Goal: Task Accomplishment & Management: Use online tool/utility

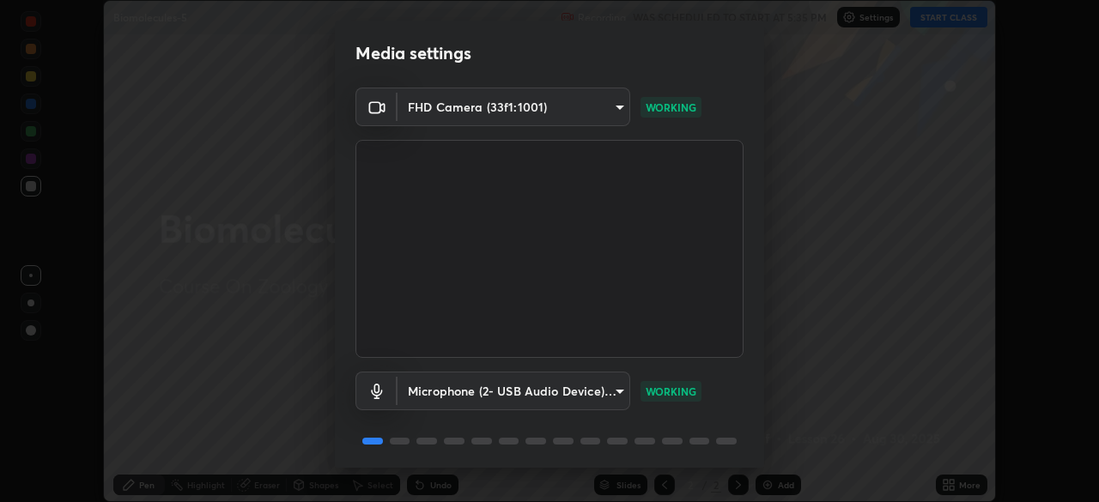
scroll to position [61, 0]
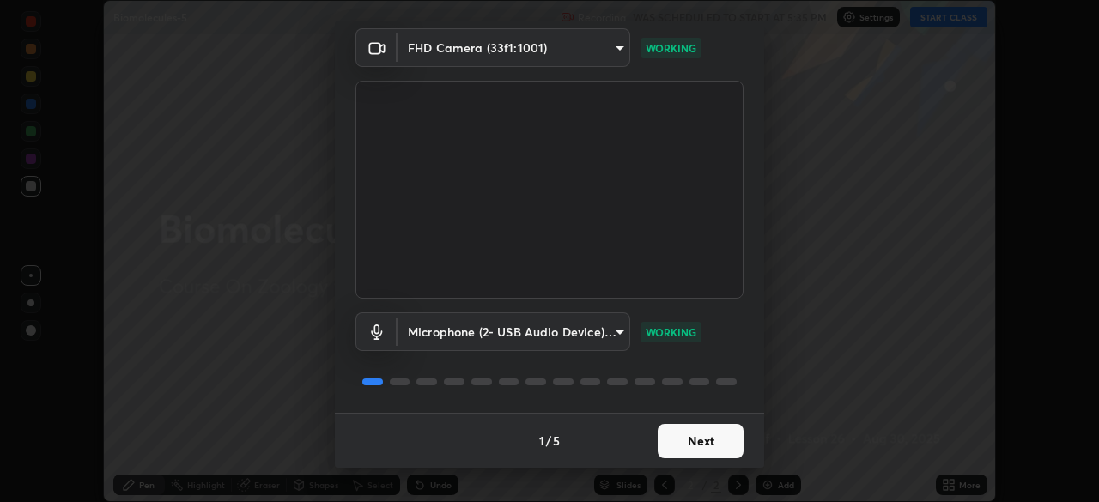
click at [712, 451] on button "Next" at bounding box center [700, 441] width 86 height 34
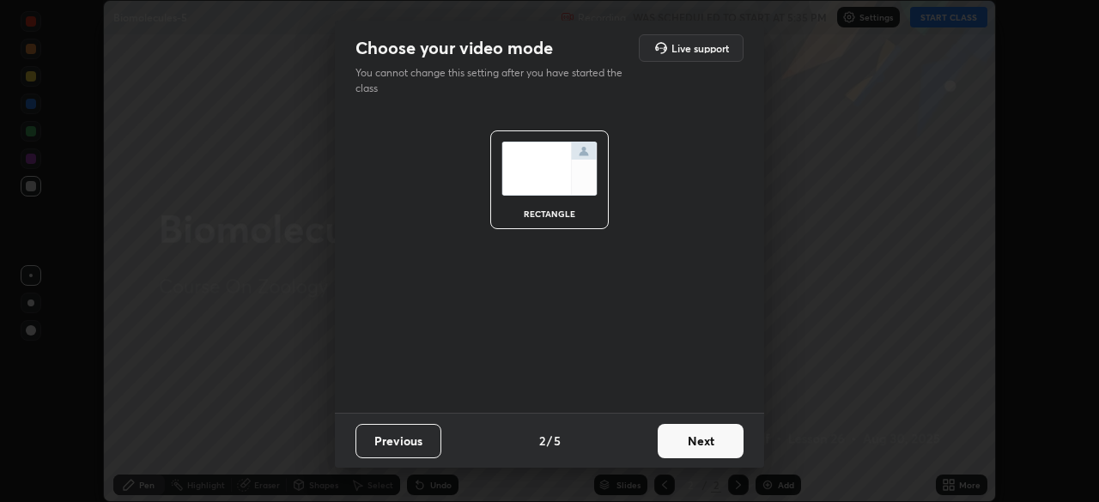
scroll to position [0, 0]
click at [710, 445] on button "Next" at bounding box center [700, 441] width 86 height 34
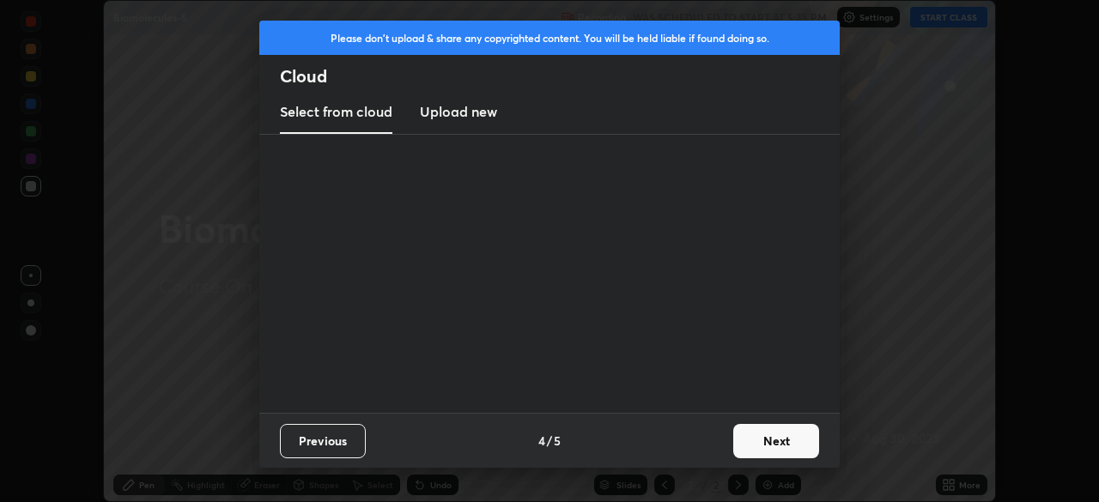
click at [720, 444] on div "Previous 4 / 5 Next" at bounding box center [549, 440] width 580 height 55
click at [772, 443] on button "Next" at bounding box center [776, 441] width 86 height 34
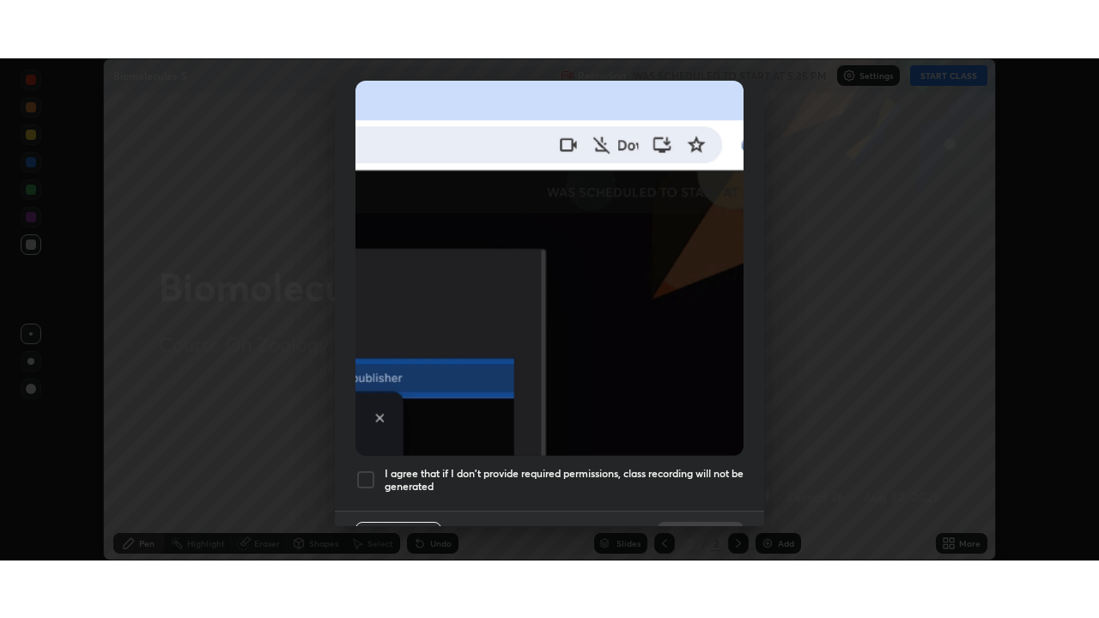
scroll to position [411, 0]
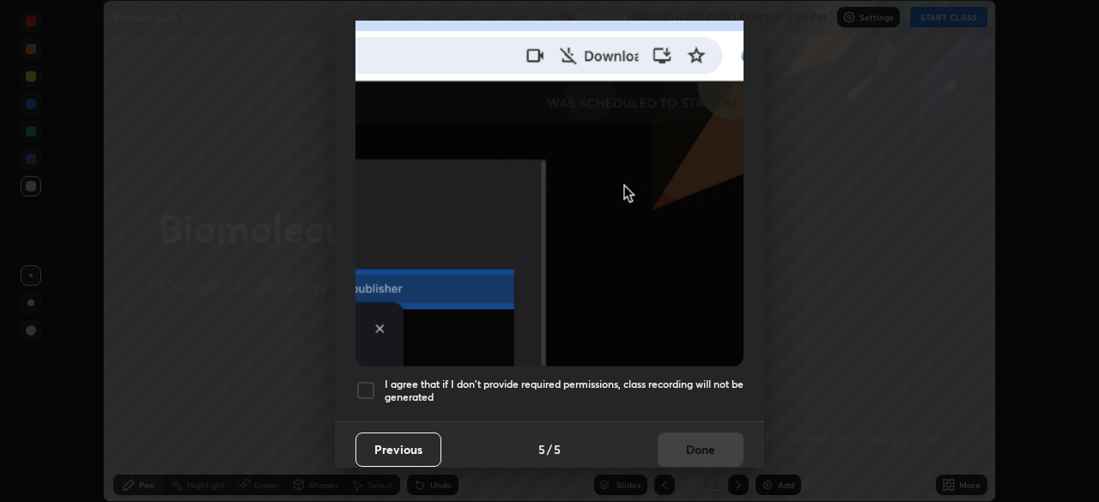
click at [675, 378] on h5 "I agree that if I don't provide required permissions, class recording will not …" at bounding box center [564, 391] width 359 height 27
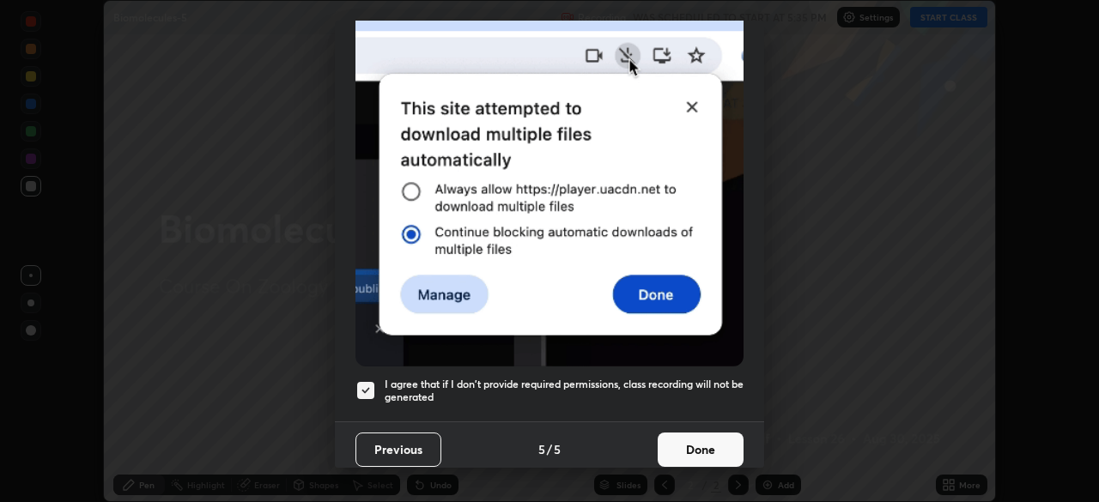
click at [697, 443] on button "Done" at bounding box center [700, 450] width 86 height 34
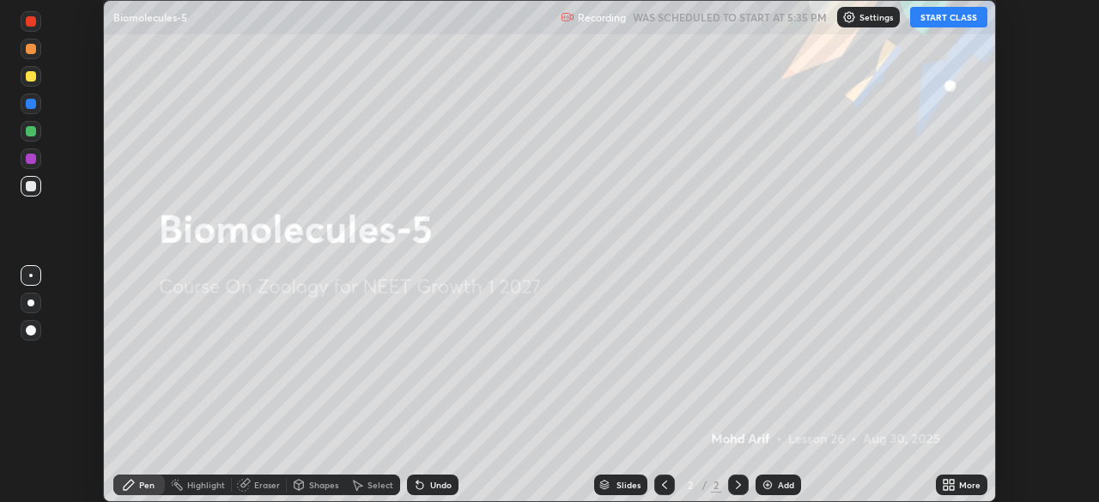
click at [950, 483] on icon at bounding box center [951, 482] width 4 height 4
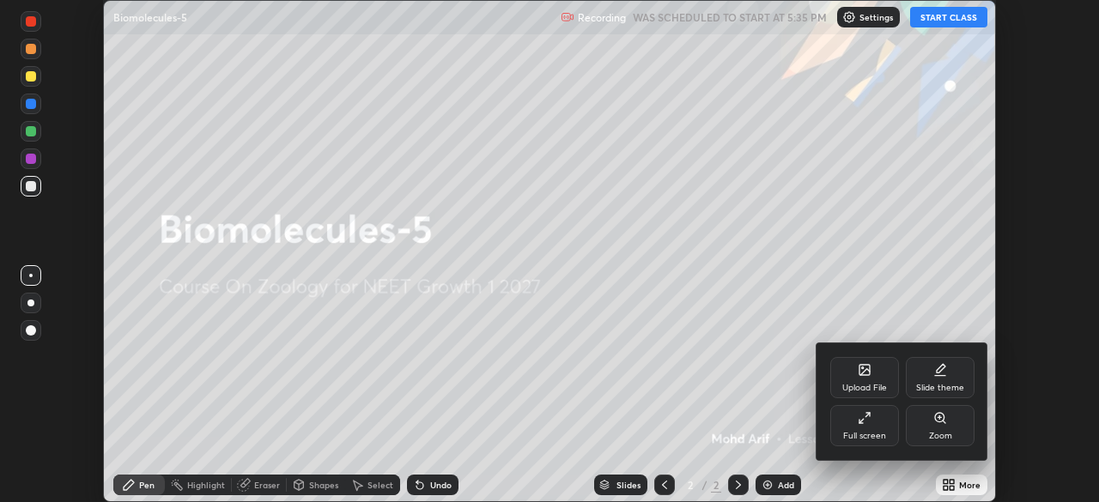
click at [876, 432] on div "Full screen" at bounding box center [864, 436] width 43 height 9
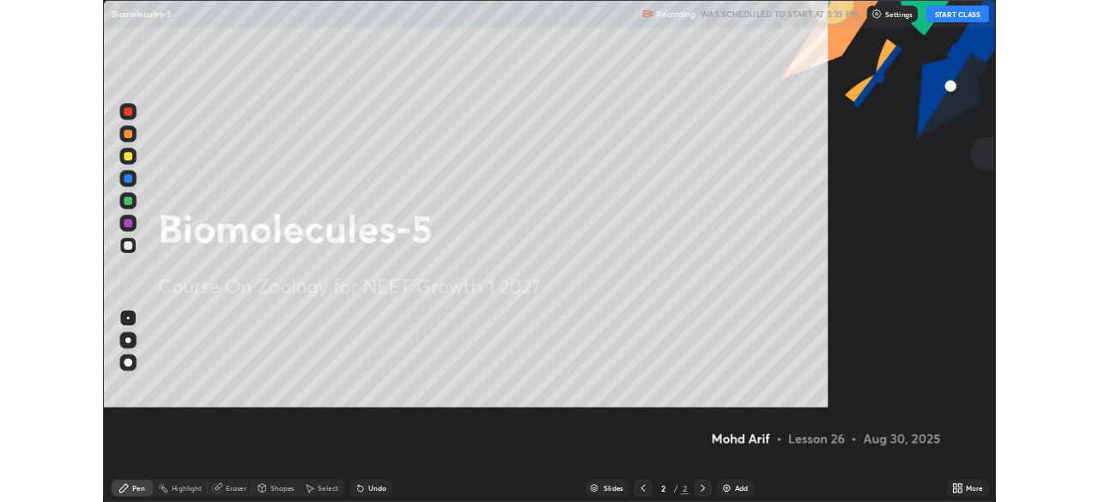
scroll to position [618, 1099]
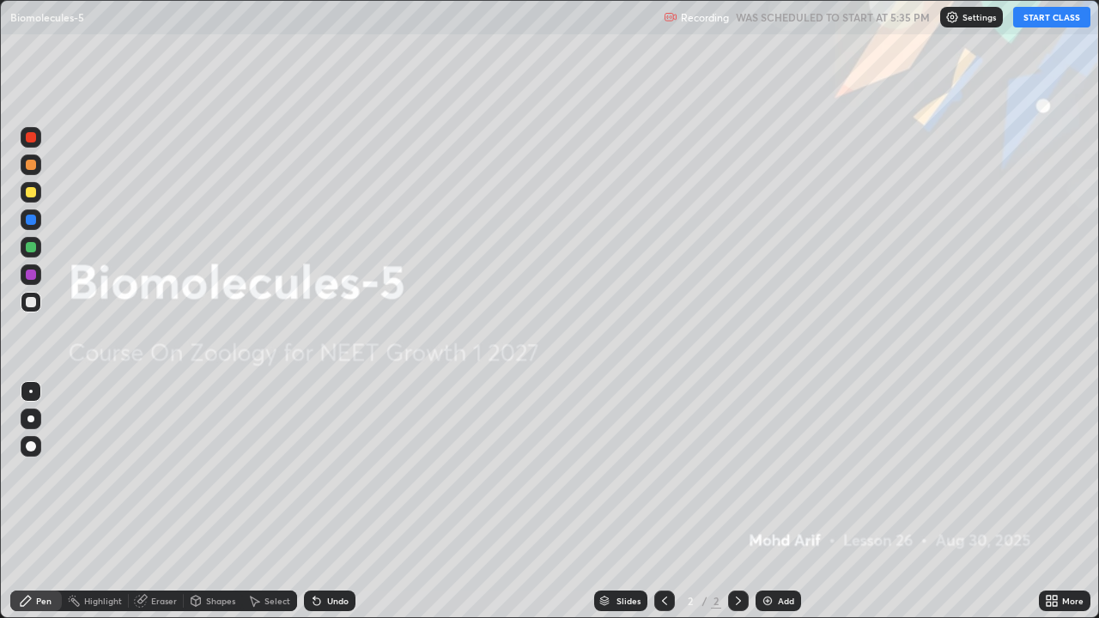
click at [1049, 20] on button "START CLASS" at bounding box center [1051, 17] width 77 height 21
click at [772, 501] on div "Add" at bounding box center [777, 601] width 45 height 21
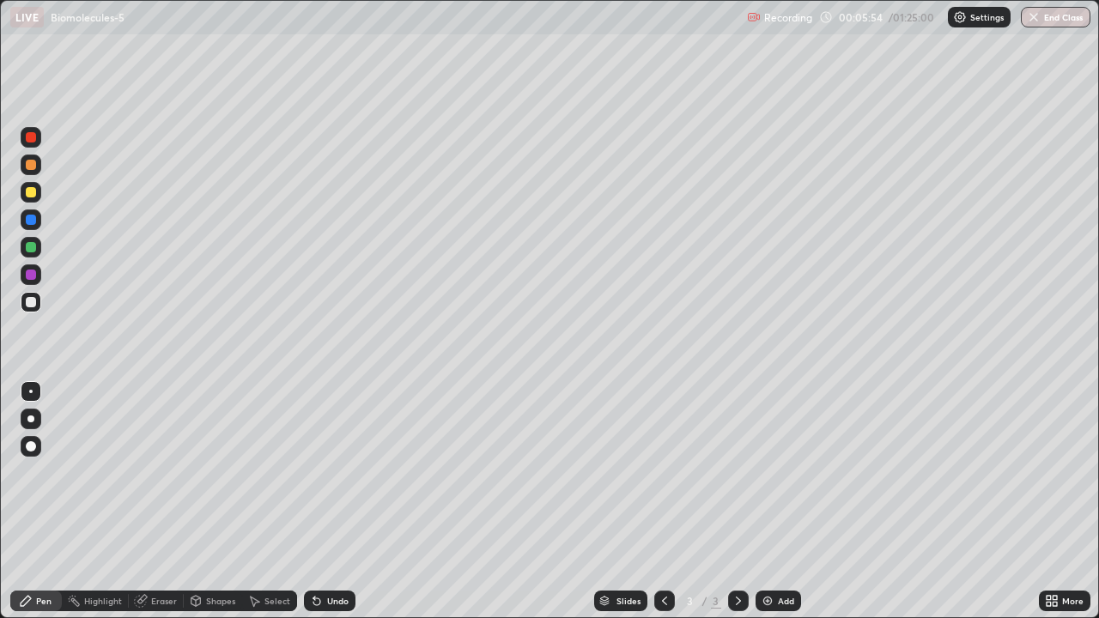
click at [33, 303] on div at bounding box center [31, 302] width 10 height 10
click at [31, 303] on div at bounding box center [31, 302] width 10 height 10
click at [29, 415] on div at bounding box center [30, 418] width 7 height 7
click at [29, 418] on div at bounding box center [30, 418] width 7 height 7
click at [30, 142] on div at bounding box center [31, 137] width 10 height 10
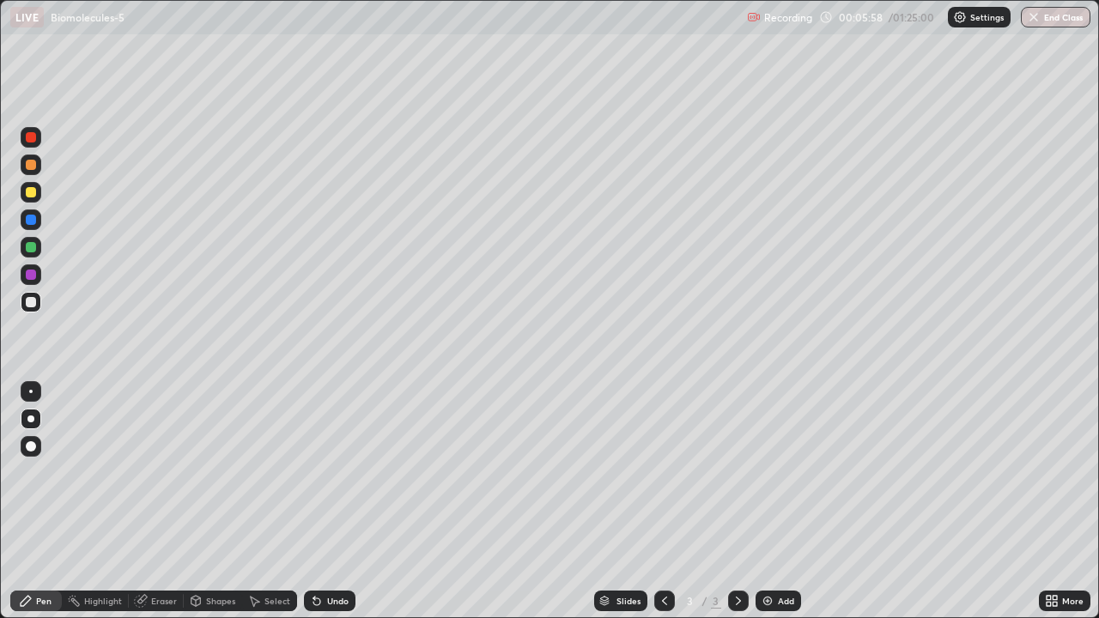
click at [29, 141] on div at bounding box center [31, 137] width 10 height 10
click at [35, 300] on div at bounding box center [31, 302] width 10 height 10
click at [32, 302] on div at bounding box center [31, 302] width 10 height 10
click at [31, 419] on div at bounding box center [30, 418] width 7 height 7
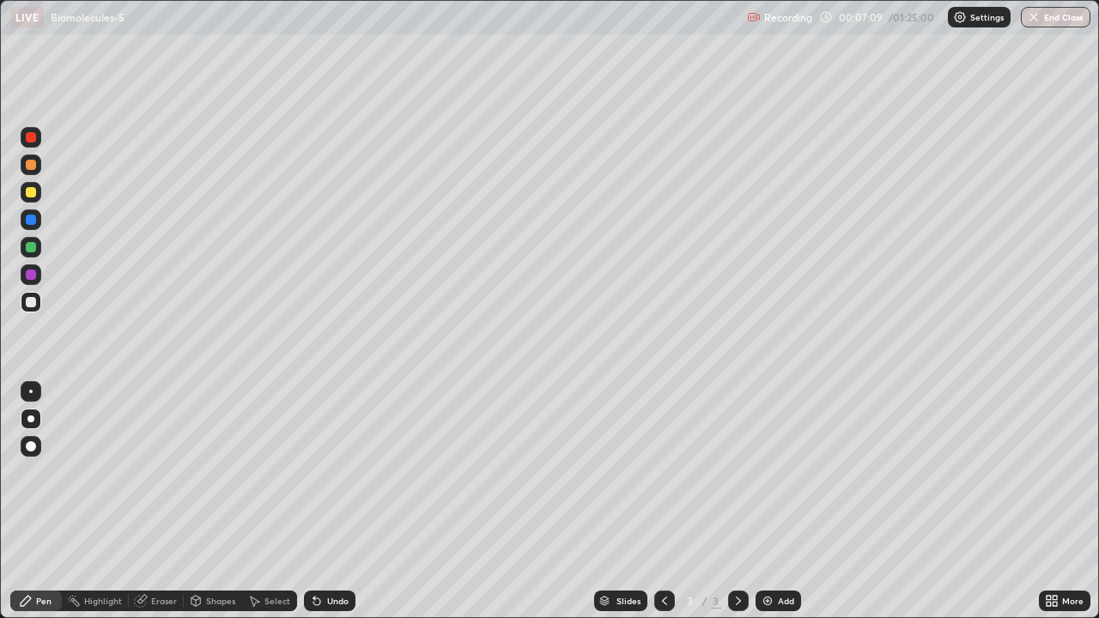
click at [31, 419] on div at bounding box center [30, 418] width 7 height 7
click at [31, 193] on div at bounding box center [31, 192] width 10 height 10
click at [28, 222] on div at bounding box center [31, 220] width 10 height 10
click at [344, 501] on div "Undo" at bounding box center [337, 601] width 21 height 9
click at [333, 501] on div "Undo" at bounding box center [337, 601] width 21 height 9
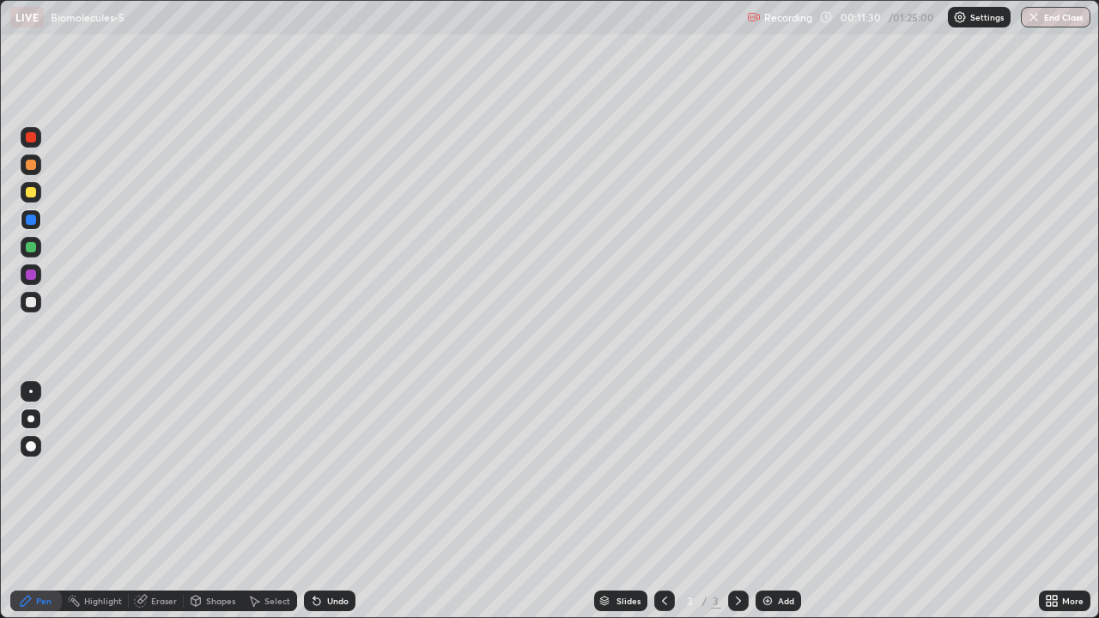
click at [31, 138] on div at bounding box center [31, 137] width 10 height 10
click at [33, 195] on div at bounding box center [31, 192] width 10 height 10
click at [782, 501] on div "Add" at bounding box center [786, 601] width 16 height 9
click at [31, 200] on div at bounding box center [31, 192] width 21 height 21
click at [29, 275] on div at bounding box center [31, 275] width 10 height 10
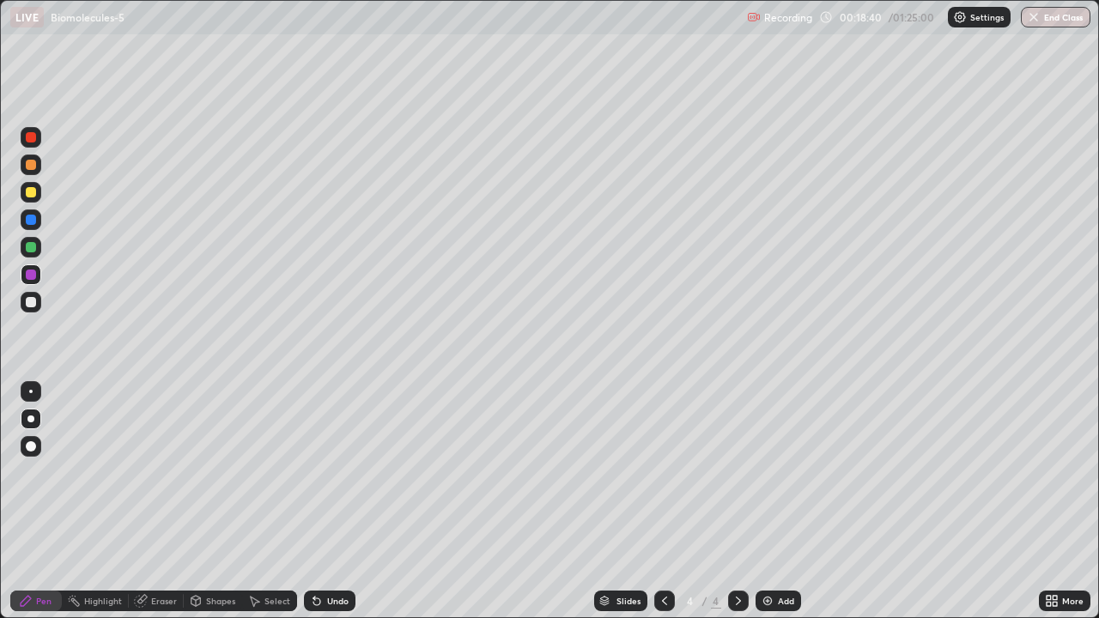
click at [33, 221] on div at bounding box center [31, 220] width 10 height 10
click at [35, 277] on div at bounding box center [31, 275] width 10 height 10
click at [31, 300] on div at bounding box center [31, 302] width 10 height 10
click at [28, 200] on div at bounding box center [31, 192] width 21 height 21
click at [31, 247] on div at bounding box center [31, 247] width 10 height 10
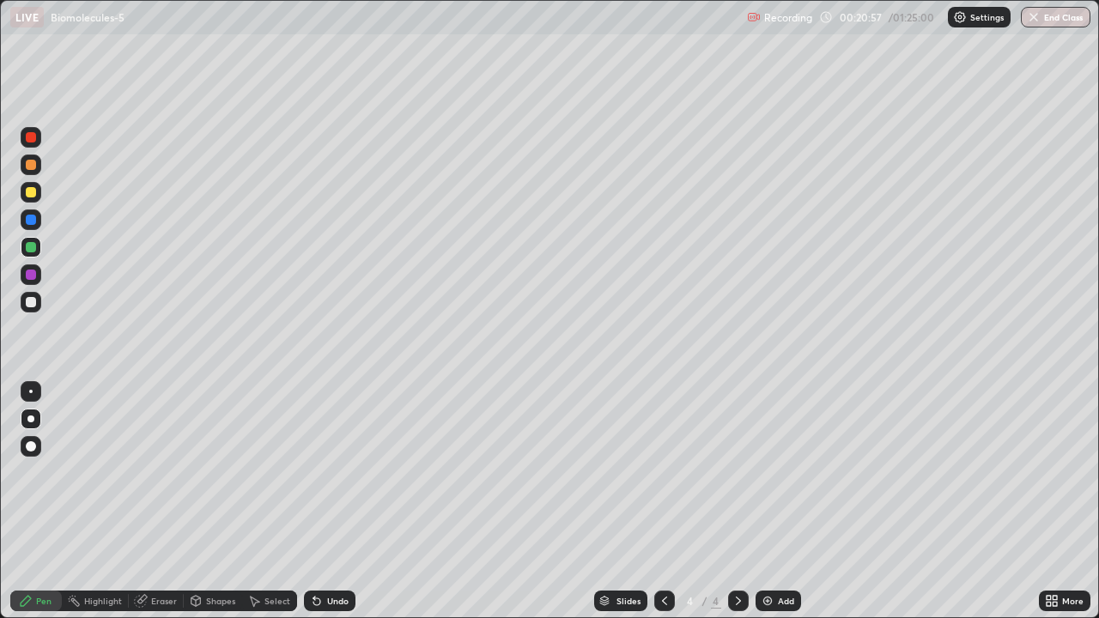
click at [29, 196] on div at bounding box center [31, 192] width 10 height 10
click at [27, 169] on div at bounding box center [31, 164] width 21 height 21
click at [30, 299] on div at bounding box center [31, 302] width 10 height 10
click at [1062, 501] on div "More" at bounding box center [1064, 601] width 51 height 21
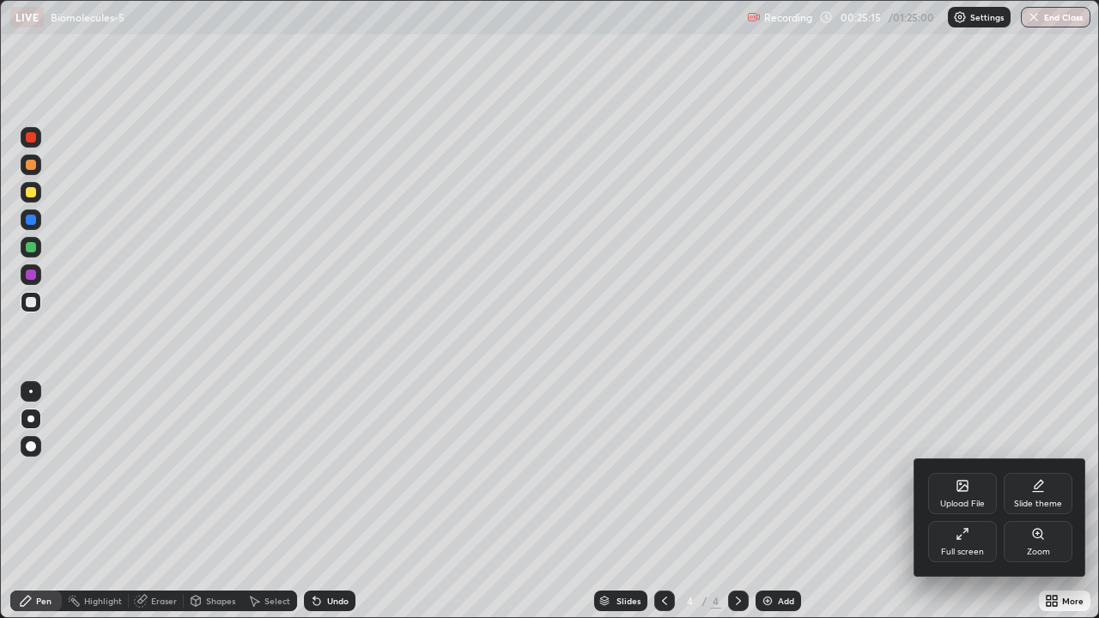
click at [962, 501] on div "Full screen" at bounding box center [962, 541] width 69 height 41
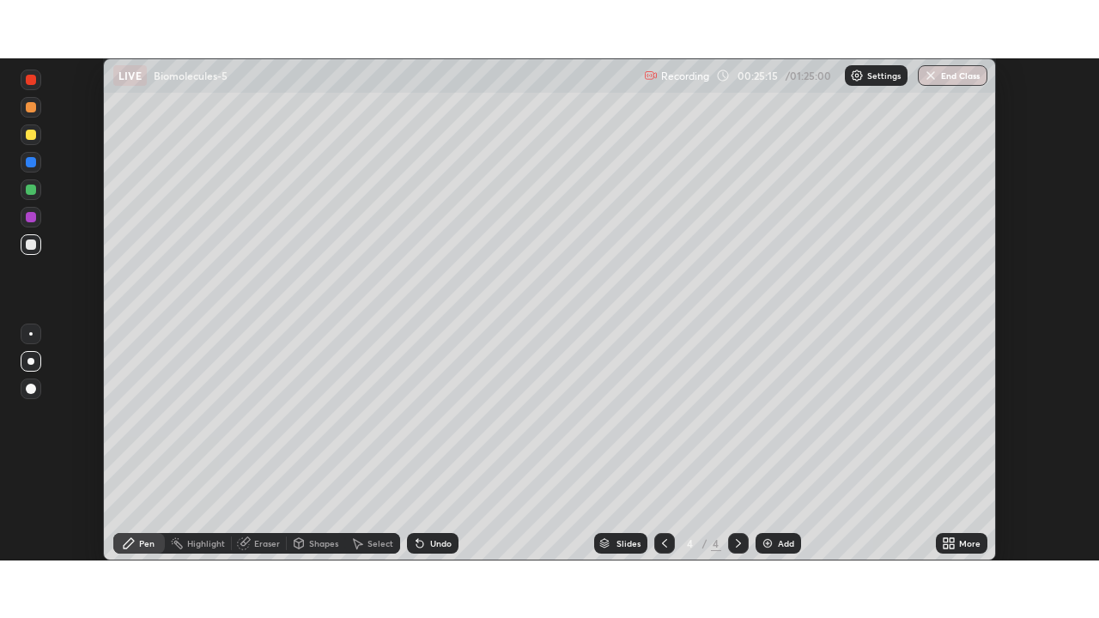
scroll to position [85329, 84733]
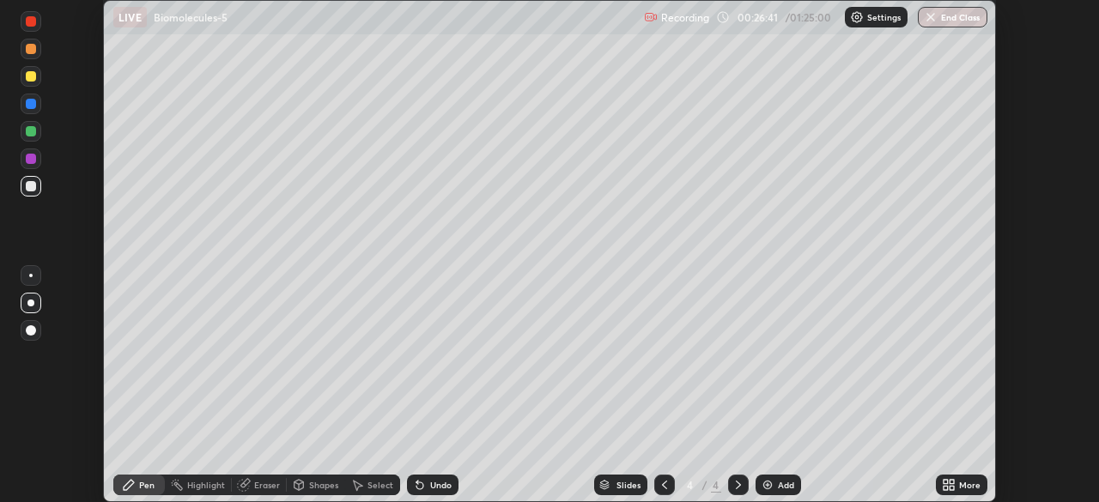
click at [951, 482] on icon at bounding box center [951, 482] width 4 height 4
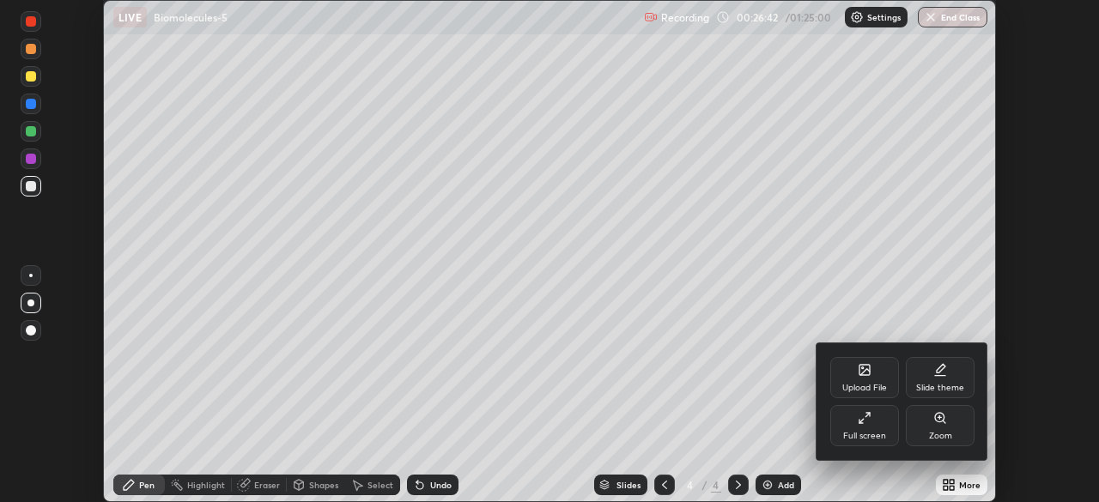
click at [870, 425] on div "Full screen" at bounding box center [864, 425] width 69 height 41
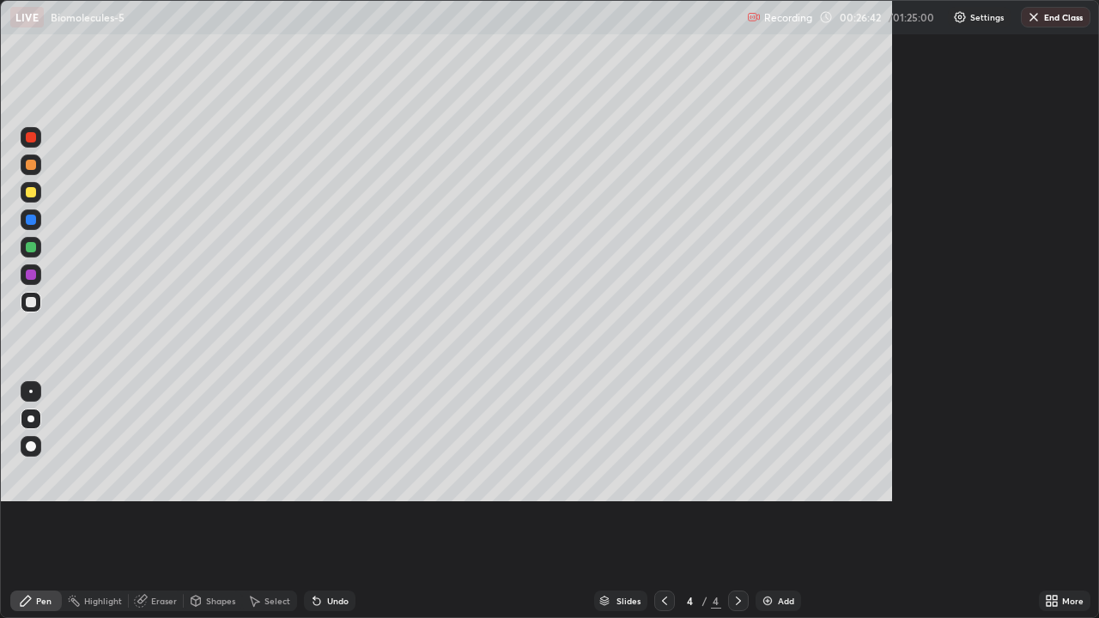
scroll to position [618, 1099]
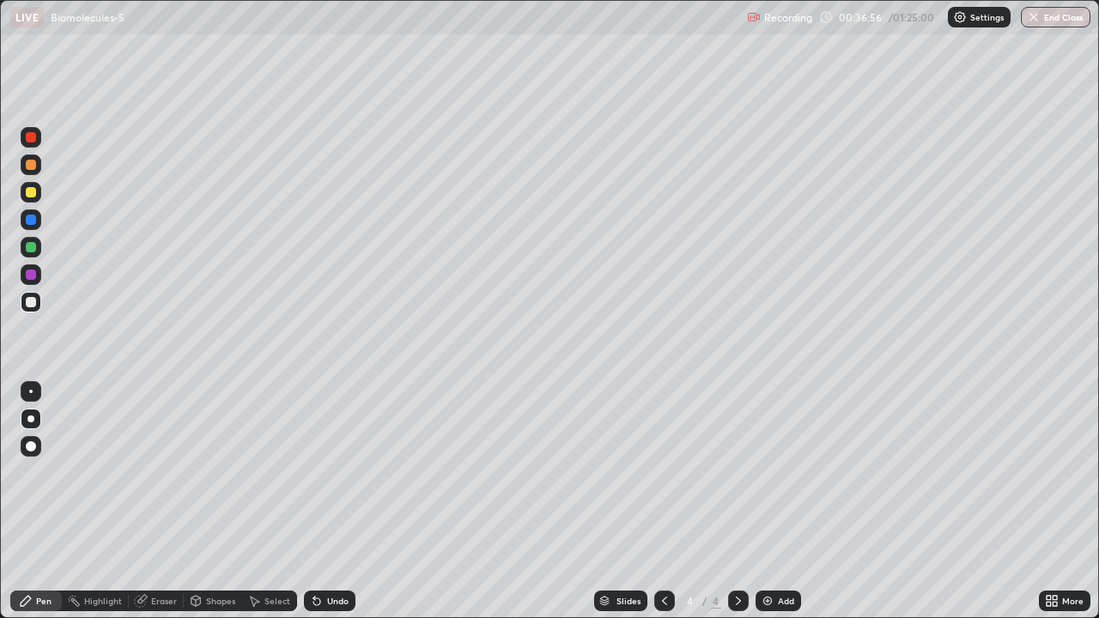
click at [773, 501] on div "Add" at bounding box center [777, 601] width 45 height 21
click at [33, 304] on div at bounding box center [31, 302] width 10 height 10
click at [31, 303] on div at bounding box center [31, 302] width 10 height 10
click at [32, 193] on div at bounding box center [31, 192] width 10 height 10
click at [28, 193] on div at bounding box center [31, 192] width 10 height 10
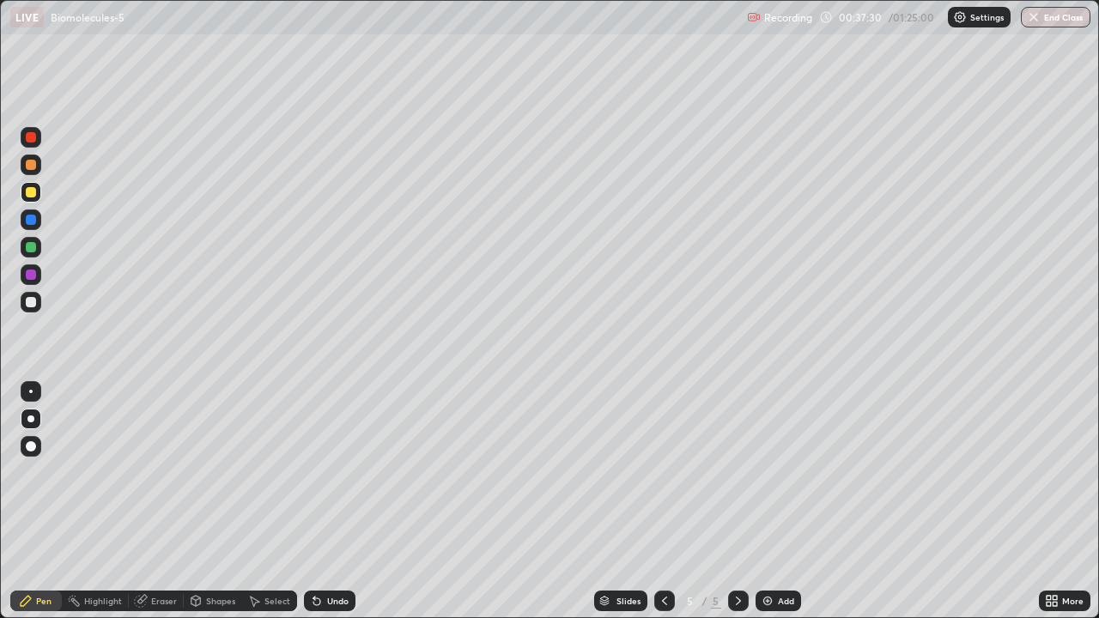
click at [32, 137] on div at bounding box center [31, 137] width 10 height 10
click at [27, 385] on div at bounding box center [31, 391] width 21 height 21
click at [35, 302] on div at bounding box center [31, 302] width 10 height 10
click at [338, 501] on div "Undo" at bounding box center [337, 601] width 21 height 9
click at [774, 501] on div "Add" at bounding box center [777, 601] width 45 height 21
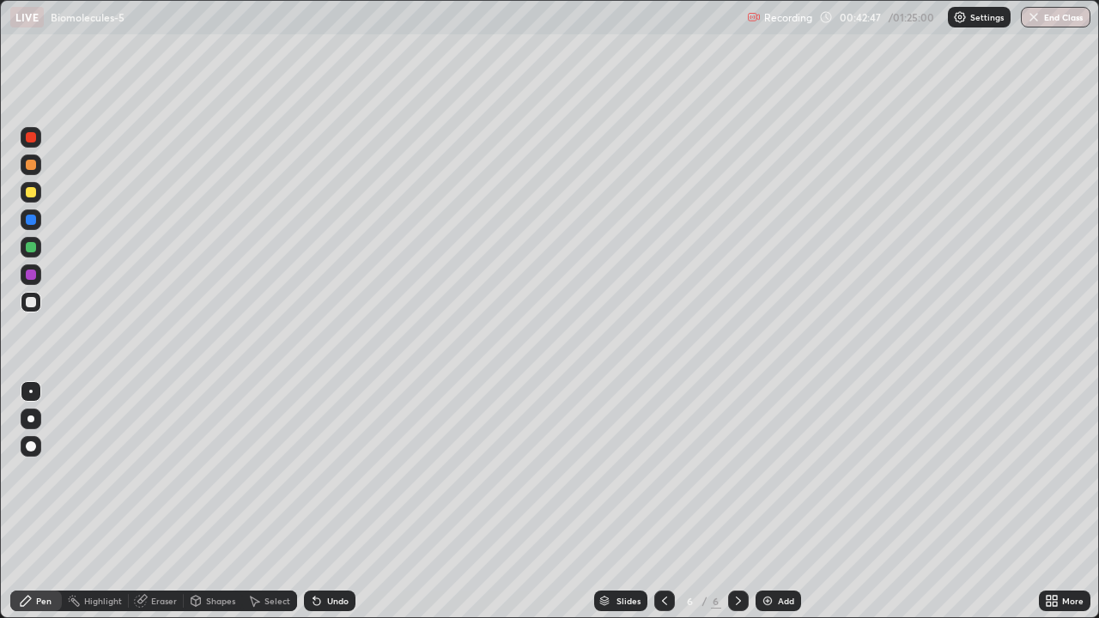
click at [32, 419] on div at bounding box center [30, 418] width 7 height 7
click at [32, 416] on div at bounding box center [30, 418] width 7 height 7
click at [32, 165] on div at bounding box center [31, 165] width 10 height 10
click at [34, 136] on div at bounding box center [31, 137] width 10 height 10
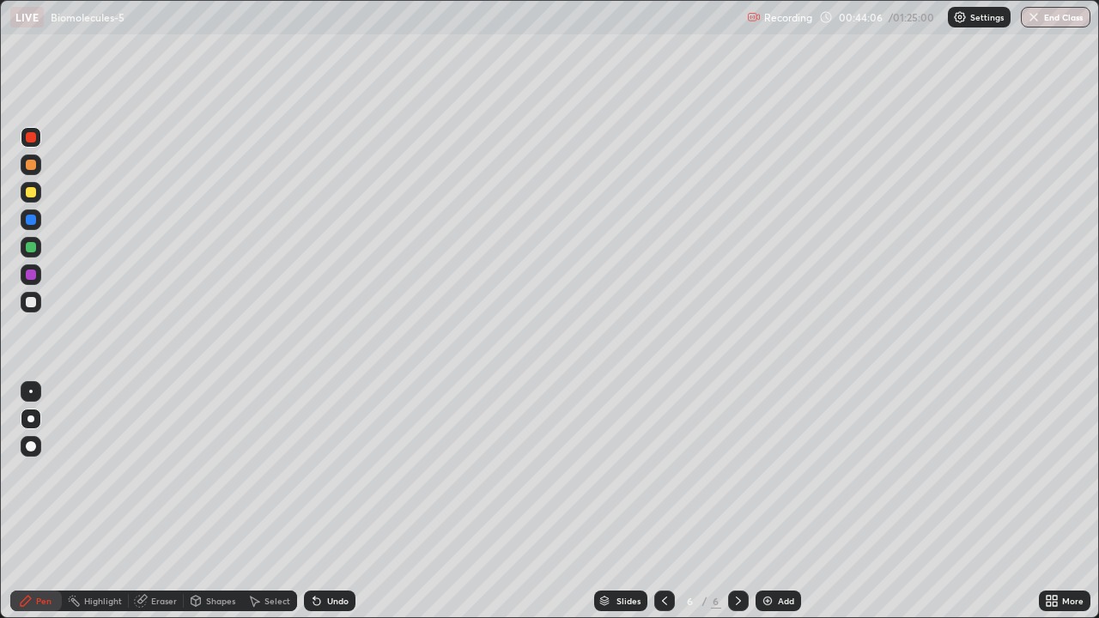
click at [31, 166] on div at bounding box center [31, 165] width 10 height 10
click at [31, 193] on div at bounding box center [31, 192] width 10 height 10
click at [31, 391] on div at bounding box center [30, 391] width 3 height 3
click at [31, 273] on div at bounding box center [31, 275] width 10 height 10
click at [32, 415] on div at bounding box center [30, 418] width 7 height 7
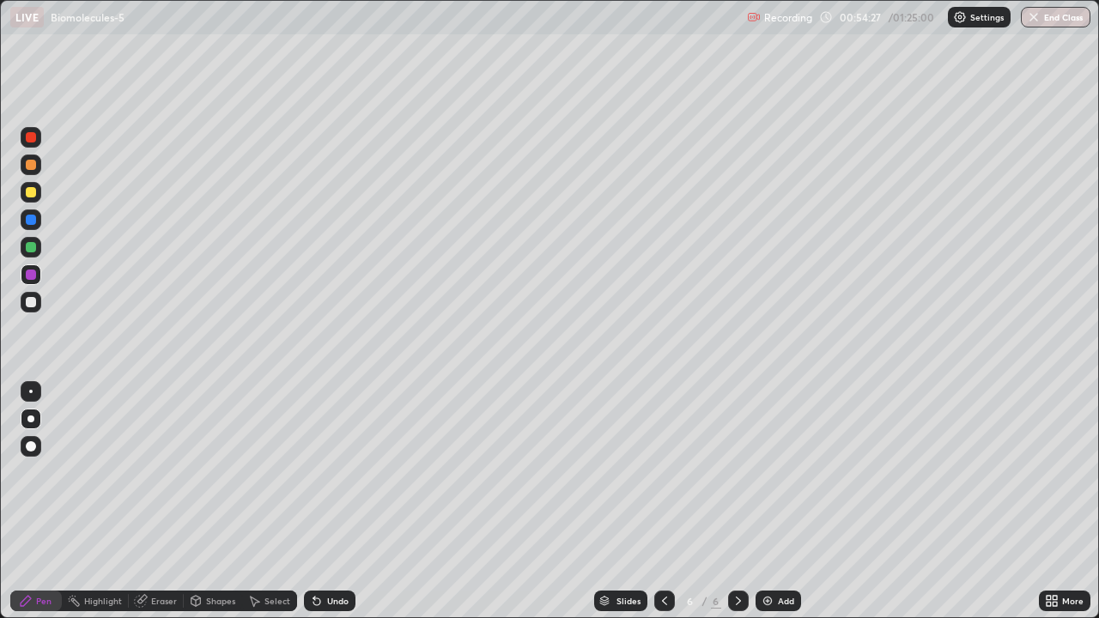
click at [32, 302] on div at bounding box center [31, 302] width 10 height 10
click at [34, 282] on div at bounding box center [31, 274] width 21 height 21
click at [32, 302] on div at bounding box center [31, 302] width 10 height 10
click at [31, 193] on div at bounding box center [31, 192] width 10 height 10
click at [39, 303] on div at bounding box center [31, 302] width 21 height 21
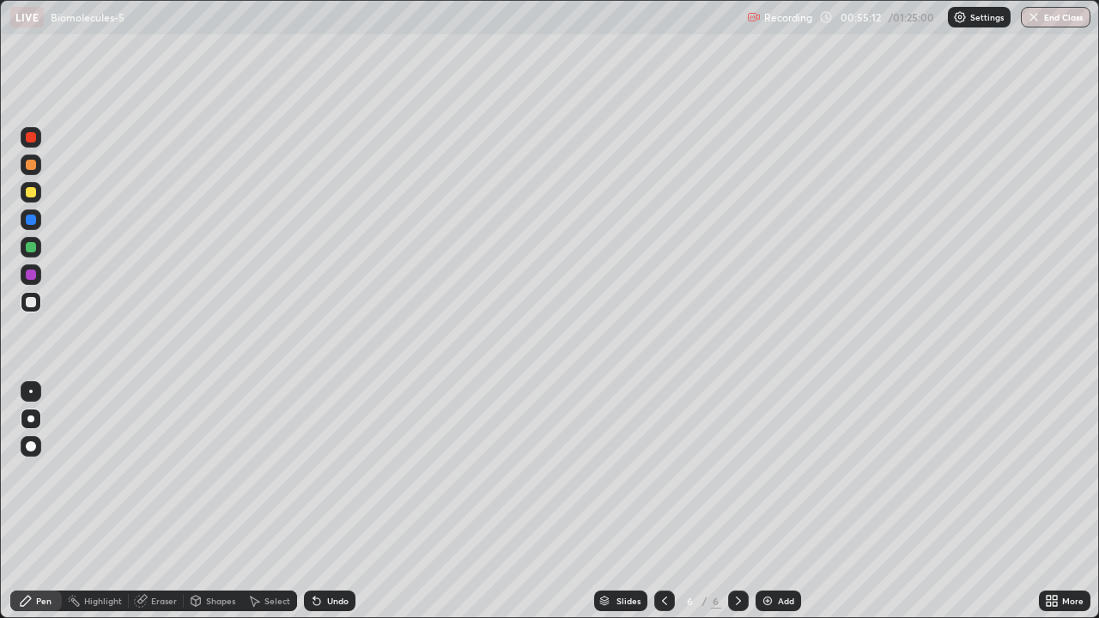
click at [336, 501] on div "Undo" at bounding box center [337, 601] width 21 height 9
click at [336, 501] on div "Undo" at bounding box center [329, 601] width 51 height 21
click at [33, 274] on div at bounding box center [31, 275] width 10 height 10
click at [31, 419] on div at bounding box center [30, 418] width 7 height 7
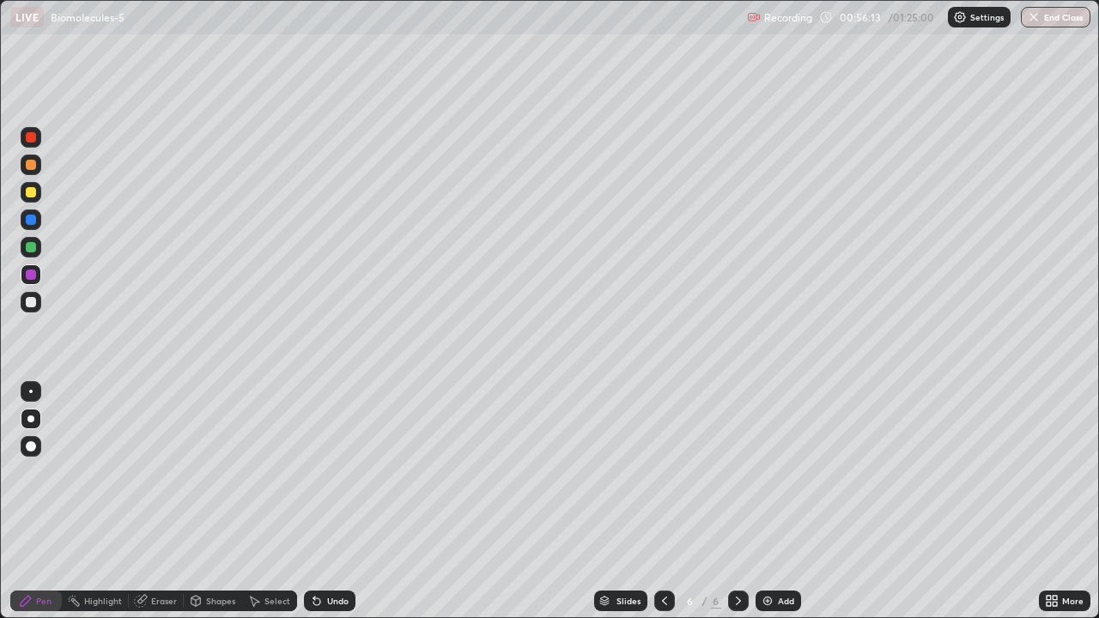
click at [27, 274] on div at bounding box center [31, 275] width 10 height 10
click at [33, 418] on div at bounding box center [30, 418] width 7 height 7
click at [31, 391] on div at bounding box center [30, 391] width 3 height 3
click at [31, 194] on div at bounding box center [31, 192] width 10 height 10
click at [1057, 21] on button "End Class" at bounding box center [1056, 17] width 70 height 21
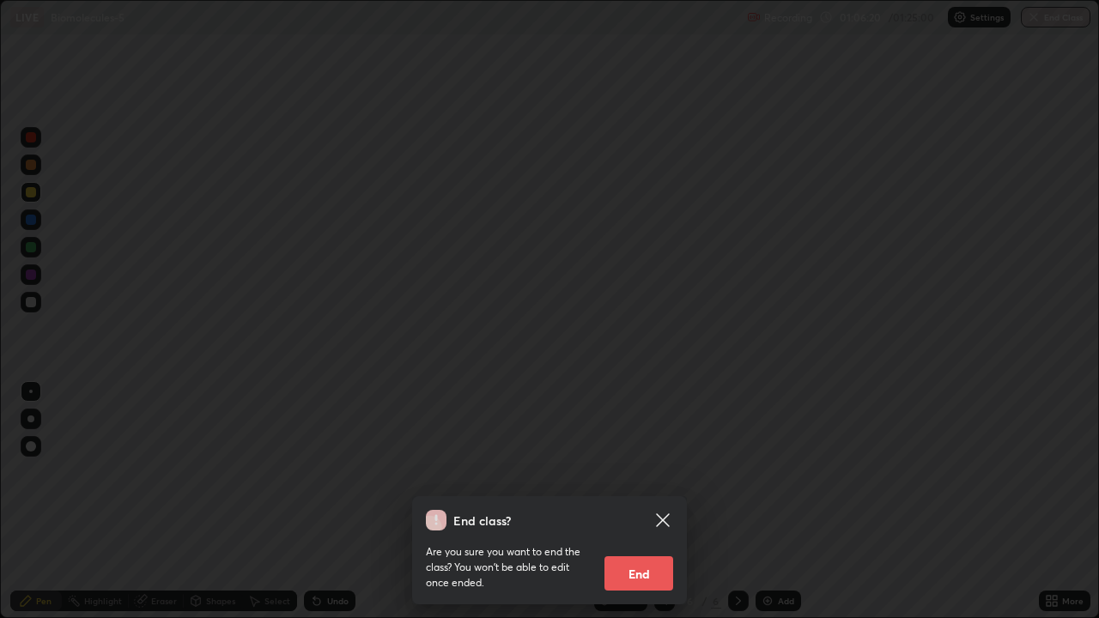
click at [645, 501] on button "End" at bounding box center [638, 573] width 69 height 34
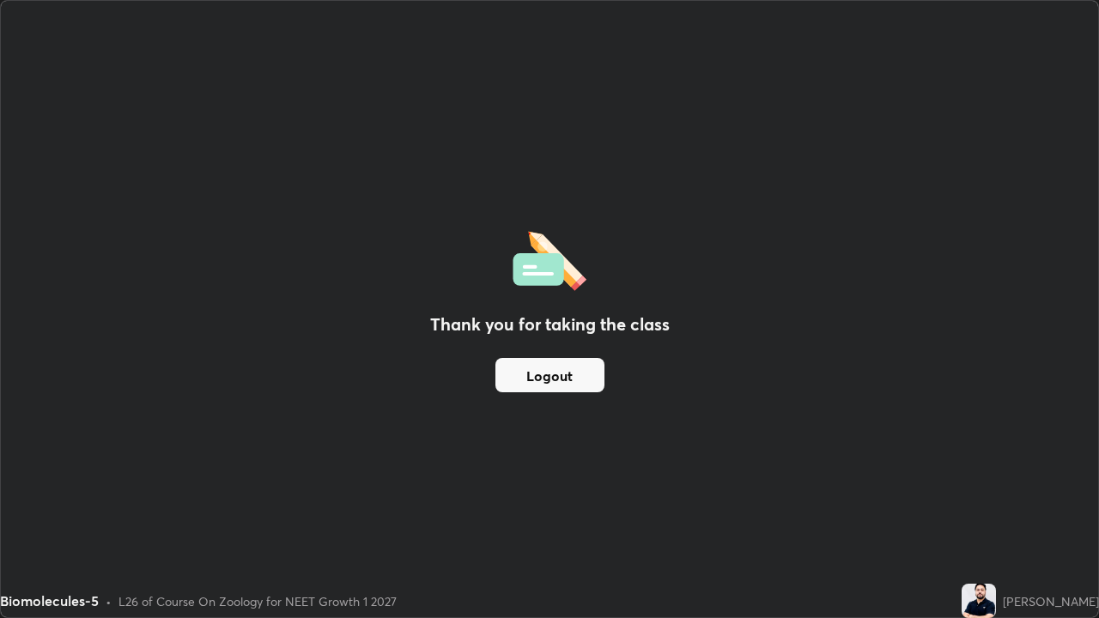
click at [553, 376] on button "Logout" at bounding box center [549, 375] width 109 height 34
